Goal: Obtain resource: Download file/media

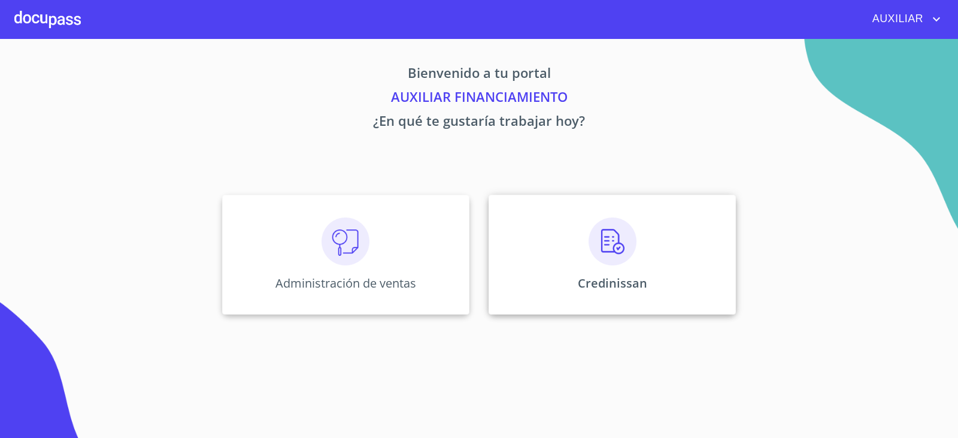
click at [647, 272] on div "Credinissan" at bounding box center [612, 255] width 247 height 120
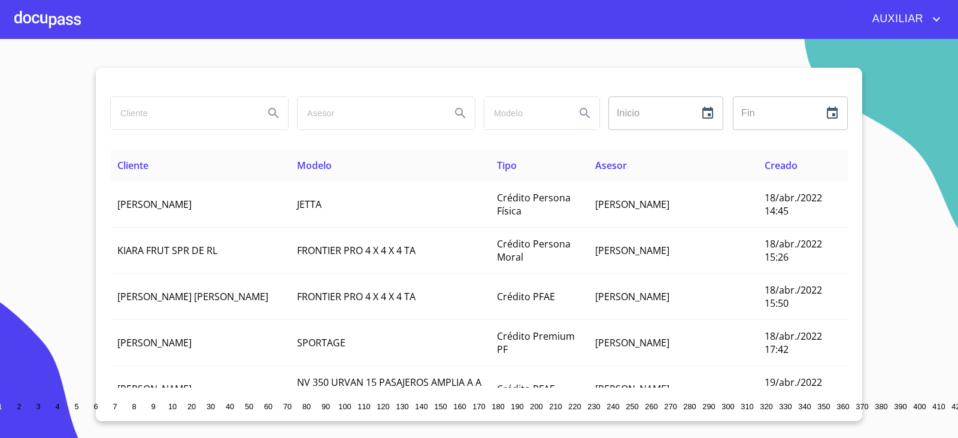
click at [169, 118] on input "search" at bounding box center [183, 113] width 144 height 32
paste input "[PERSON_NAME]"
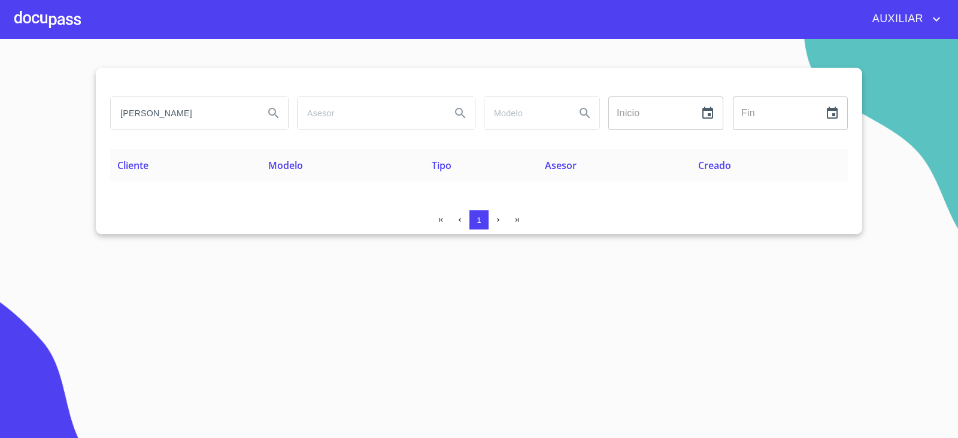
type input "[PERSON_NAME]"
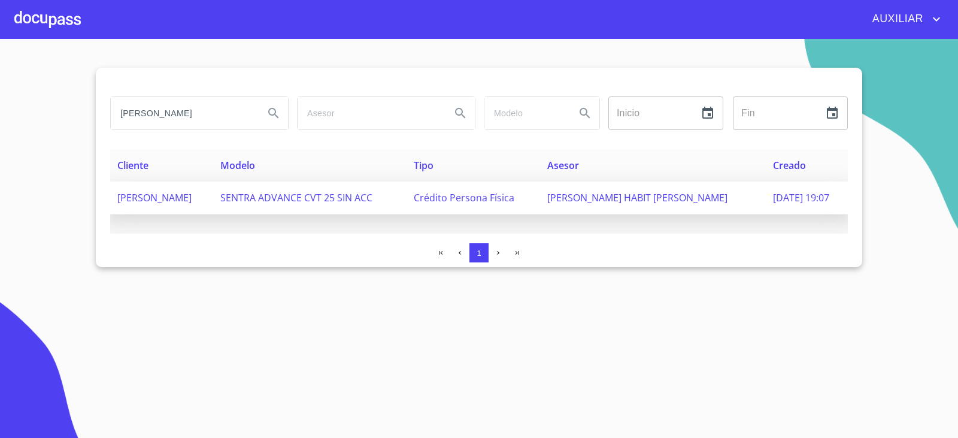
click at [156, 208] on td "[PERSON_NAME]" at bounding box center [161, 197] width 103 height 33
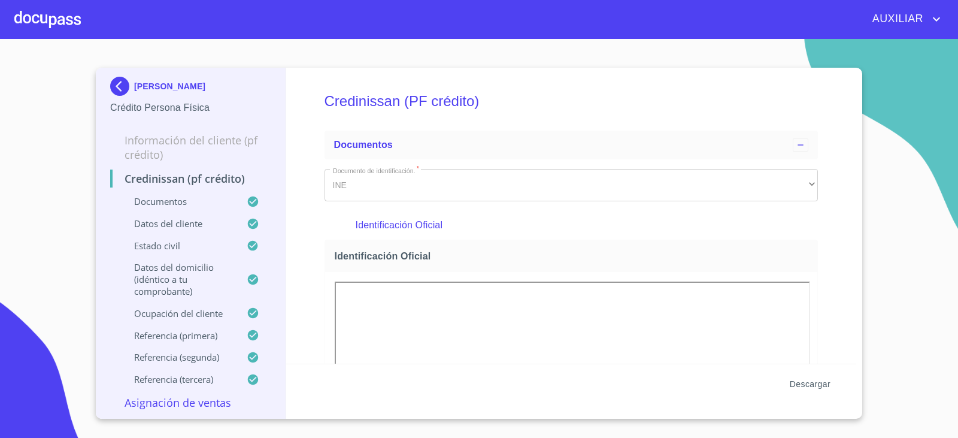
click at [813, 389] on span "Descargar" at bounding box center [810, 384] width 41 height 15
